Goal: Find specific fact: Find specific fact

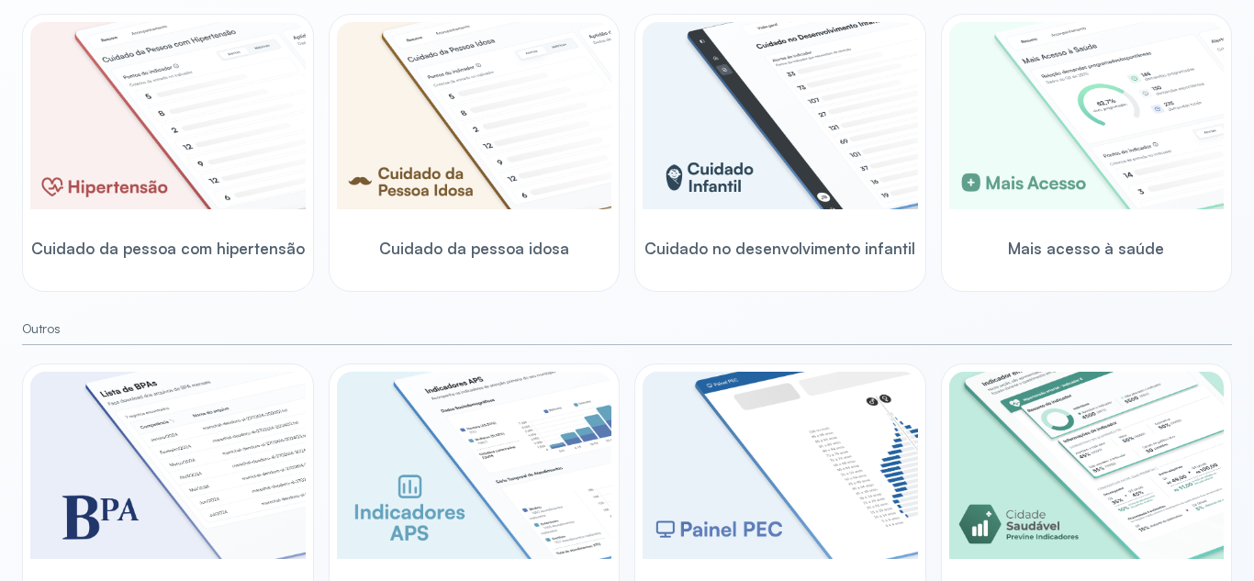
scroll to position [640, 0]
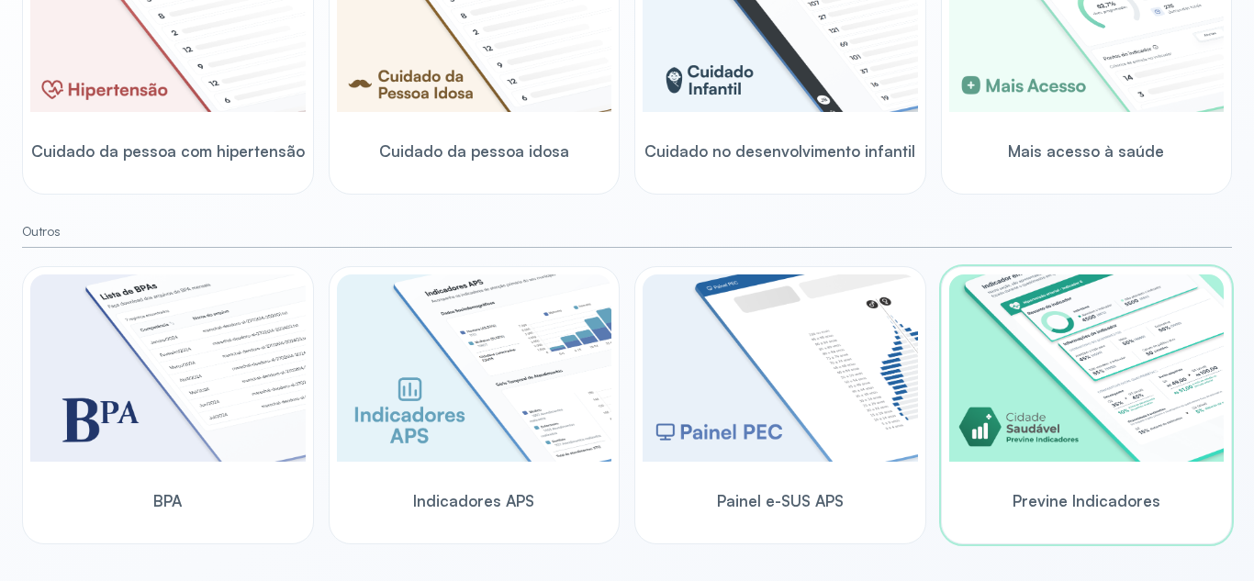
click at [1030, 415] on img at bounding box center [1086, 367] width 275 height 187
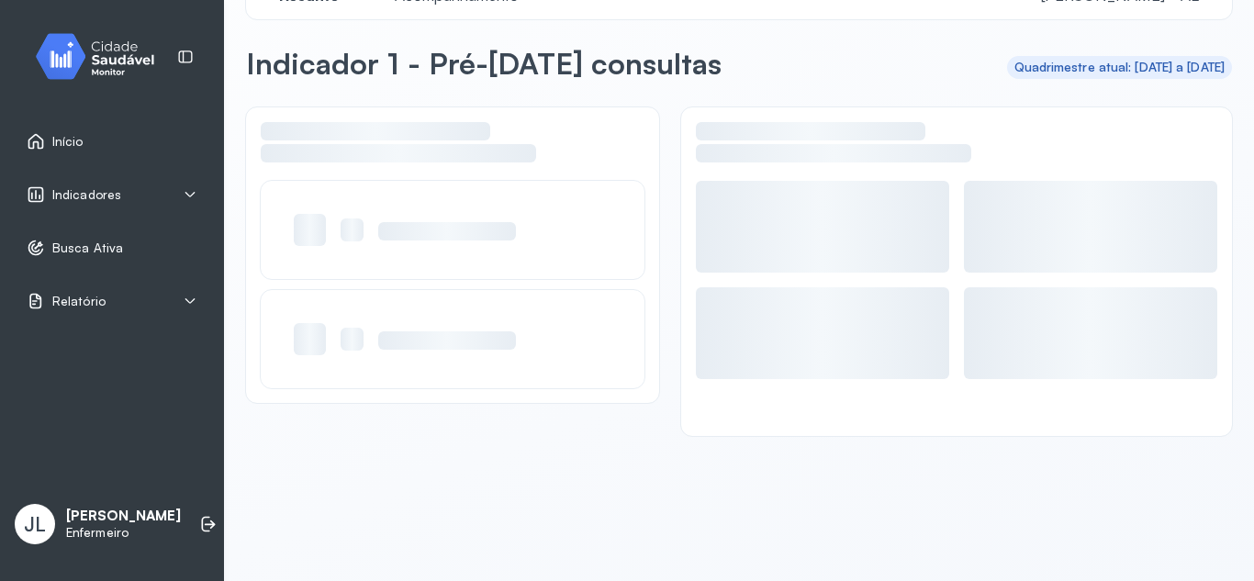
scroll to position [51, 0]
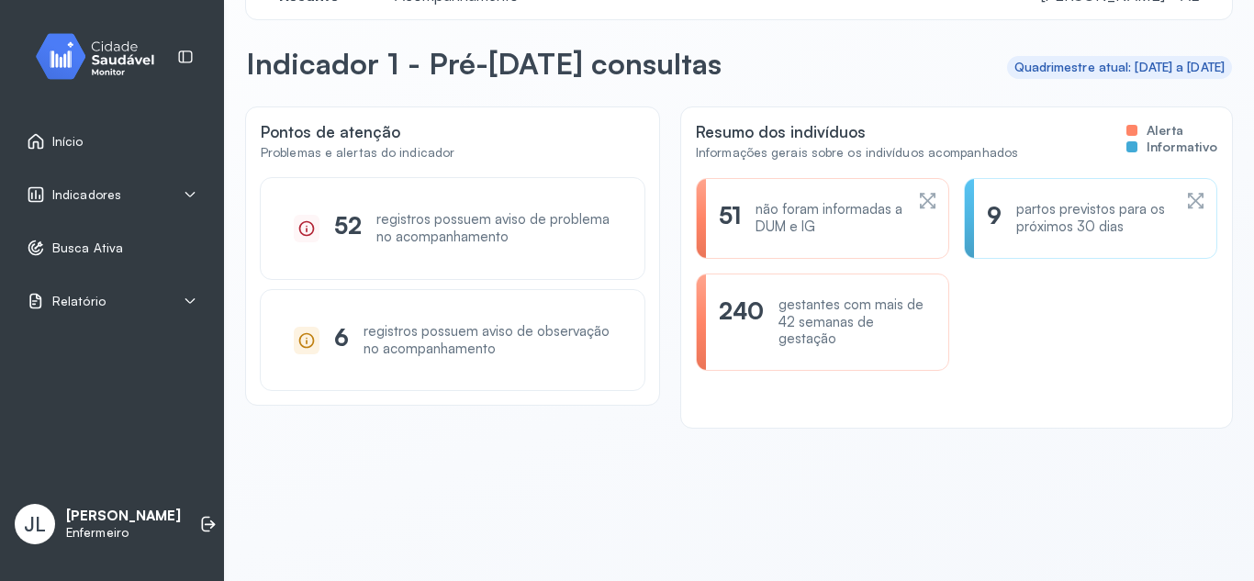
click at [1023, 217] on div "partos previstos para os próximos 30 dias" at bounding box center [1093, 218] width 155 height 35
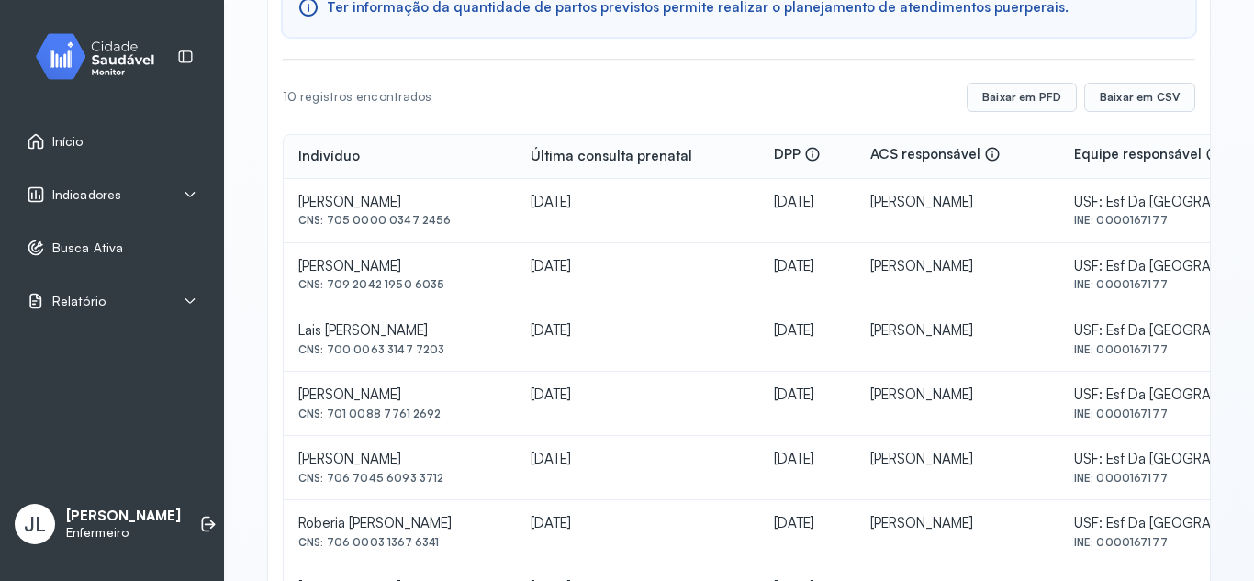
scroll to position [229, 0]
click at [759, 546] on td "[DATE]" at bounding box center [637, 534] width 243 height 64
drag, startPoint x: 328, startPoint y: 288, endPoint x: 440, endPoint y: 292, distance: 112.0
click at [440, 292] on div "CNS: 709 2042 1950 6035" at bounding box center [399, 286] width 203 height 13
copy div "709 2042 1950 6035"
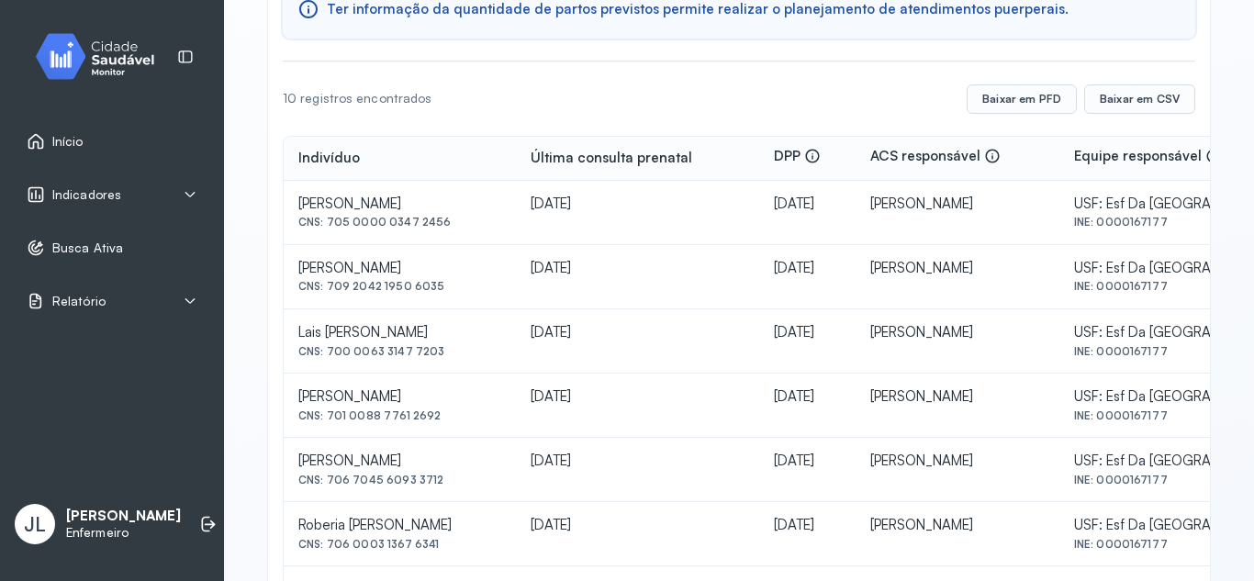
drag, startPoint x: 325, startPoint y: 353, endPoint x: 444, endPoint y: 357, distance: 119.4
click at [444, 357] on div "CNS: 700 0063 3147 7203" at bounding box center [399, 351] width 203 height 13
copy div "700 0063 3147 7203"
drag, startPoint x: 331, startPoint y: 419, endPoint x: 366, endPoint y: 419, distance: 34.9
click at [366, 419] on div "CNS: 701 0088 7761 2692" at bounding box center [399, 415] width 203 height 13
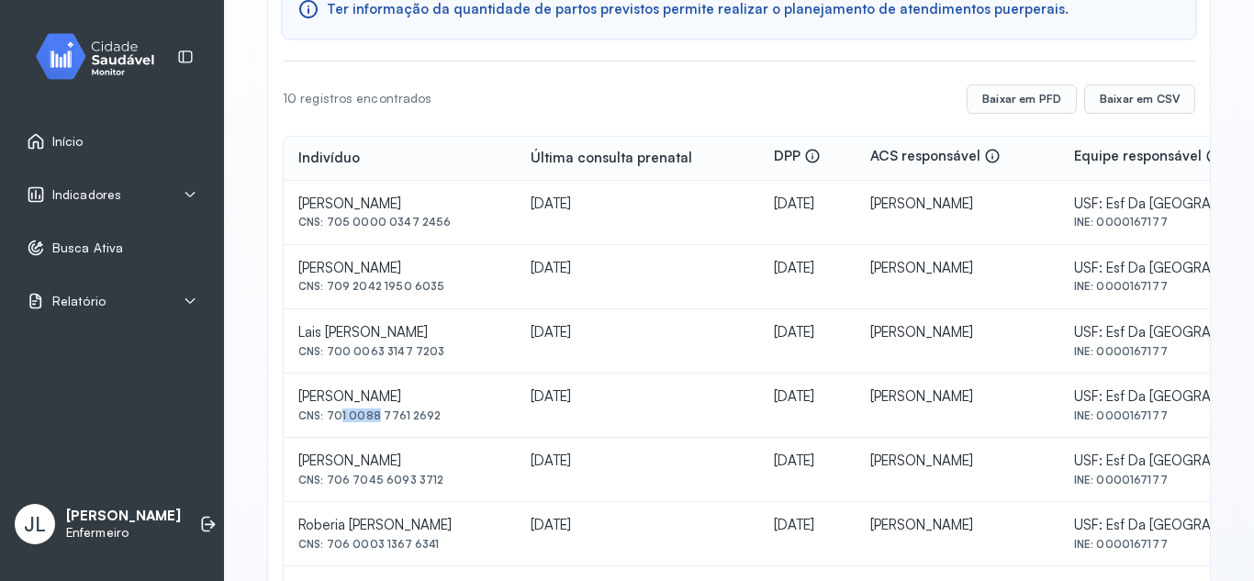
click at [366, 419] on div "CNS: 701 0088 7761 2692" at bounding box center [399, 415] width 203 height 13
click at [320, 411] on div "CNS: 701 0088 7761 2692" at bounding box center [399, 415] width 203 height 13
drag, startPoint x: 330, startPoint y: 486, endPoint x: 350, endPoint y: 486, distance: 19.3
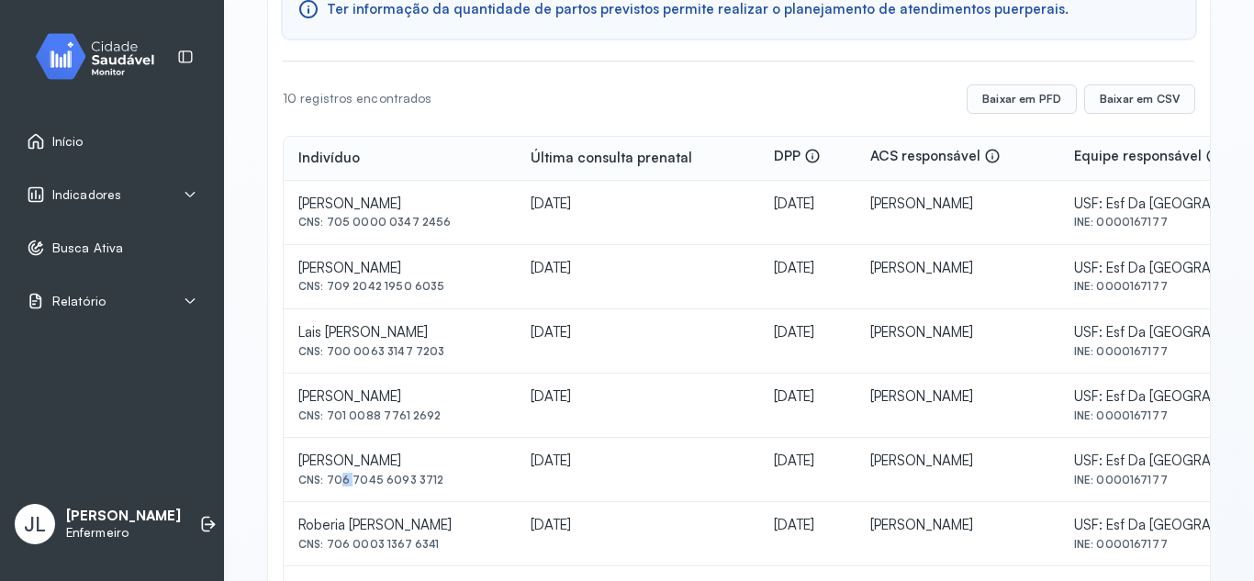
click at [350, 486] on div "CNS: 706 7045 6093 3712" at bounding box center [399, 480] width 203 height 13
drag, startPoint x: 329, startPoint y: 477, endPoint x: 445, endPoint y: 477, distance: 115.6
click at [445, 477] on div "CNS: 706 7045 6093 3712" at bounding box center [399, 480] width 203 height 13
